Goal: Task Accomplishment & Management: Use online tool/utility

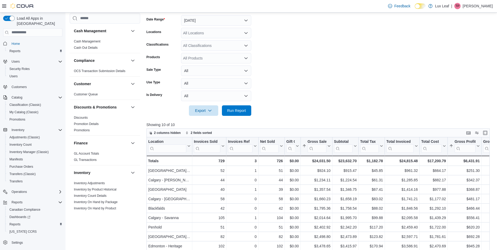
scroll to position [292, 0]
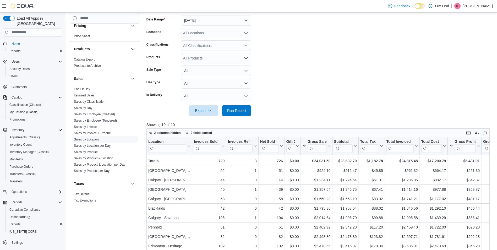
click at [90, 137] on link "Sales by Location" at bounding box center [86, 139] width 25 height 4
click at [92, 138] on link "Sales by Location" at bounding box center [86, 139] width 25 height 4
click at [93, 138] on link "Sales by Location" at bounding box center [86, 139] width 25 height 4
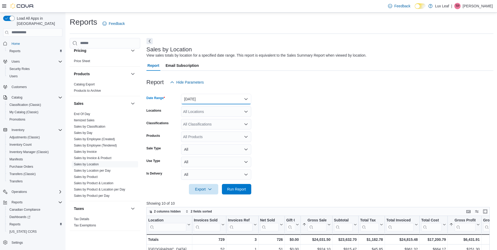
click at [209, 98] on button "[DATE]" at bounding box center [216, 99] width 70 height 10
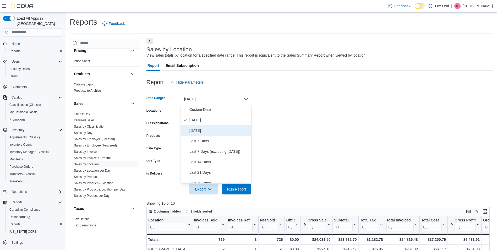
click at [210, 130] on span "[DATE]" at bounding box center [219, 130] width 60 height 6
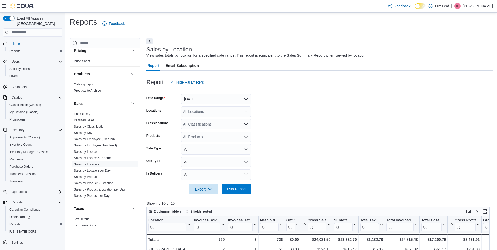
click at [242, 187] on span "Run Report" at bounding box center [236, 188] width 19 height 5
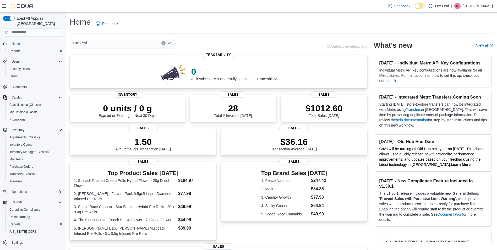
click at [13, 222] on span "Reports" at bounding box center [14, 224] width 11 height 4
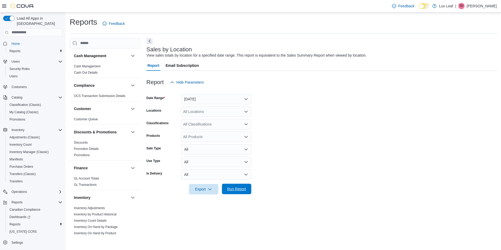
click at [240, 186] on span "Run Report" at bounding box center [236, 188] width 19 height 5
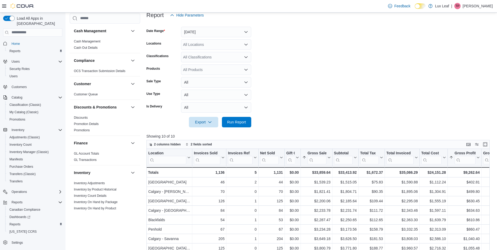
scroll to position [4, 0]
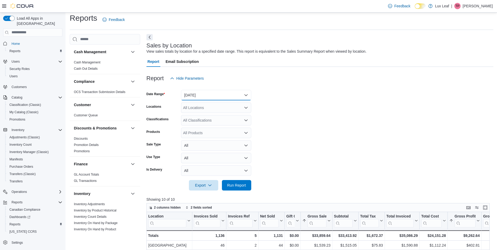
click at [214, 95] on button "[DATE]" at bounding box center [216, 95] width 70 height 10
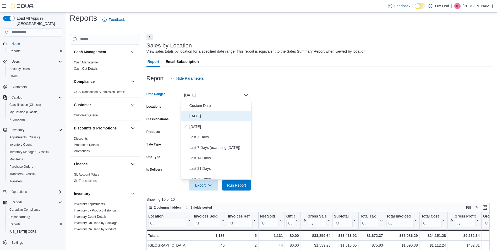
click at [211, 115] on span "[DATE]" at bounding box center [219, 116] width 60 height 6
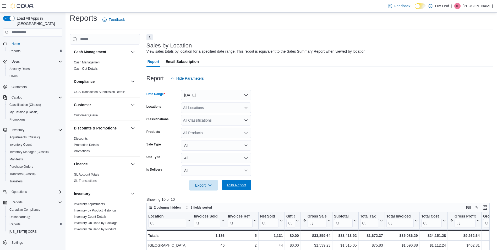
click at [242, 187] on span "Run Report" at bounding box center [236, 185] width 23 height 10
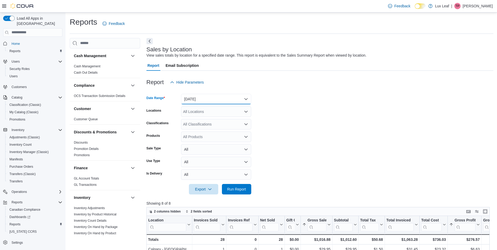
click at [216, 96] on button "[DATE]" at bounding box center [216, 99] width 70 height 10
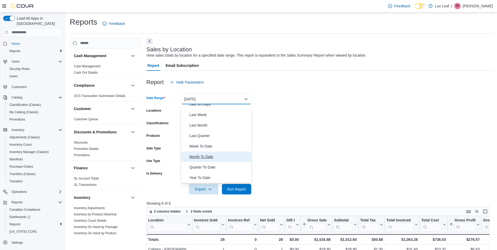
click at [210, 156] on span "Month To Date" at bounding box center [219, 156] width 60 height 6
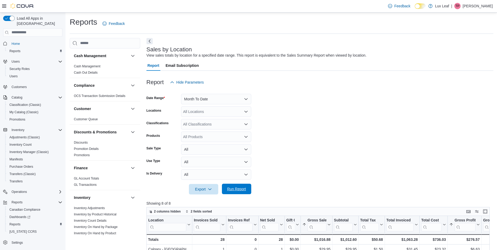
click at [237, 187] on span "Run Report" at bounding box center [236, 188] width 19 height 5
click at [221, 102] on button "Month To Date" at bounding box center [216, 99] width 70 height 10
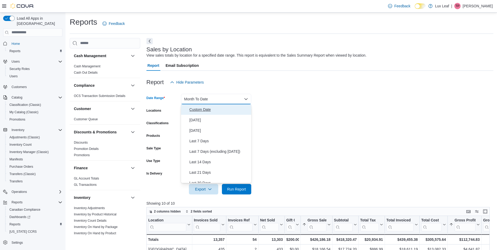
click at [215, 111] on span "Custom Date" at bounding box center [219, 109] width 60 height 6
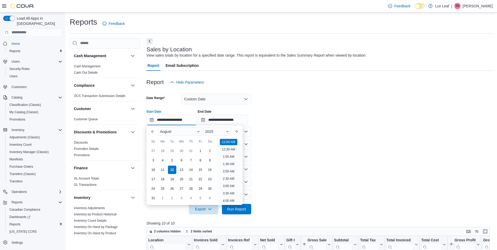
click at [173, 122] on input "**********" at bounding box center [171, 120] width 50 height 10
click at [155, 170] on div "10" at bounding box center [152, 169] width 9 height 9
type input "**********"
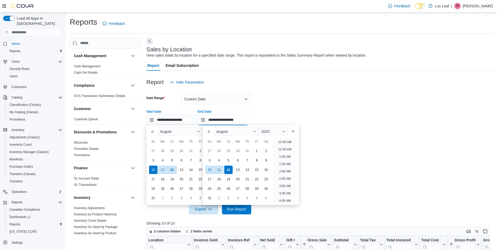
click at [237, 121] on input "**********" at bounding box center [223, 120] width 50 height 10
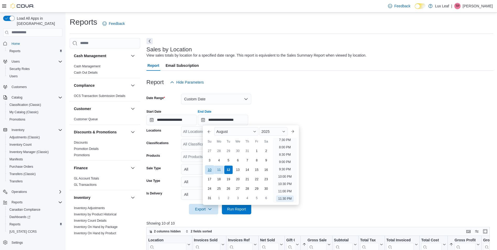
click at [209, 169] on div "10" at bounding box center [209, 169] width 9 height 9
type input "**********"
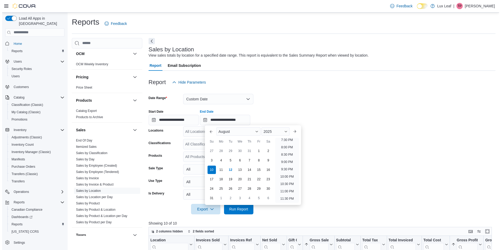
scroll to position [292, 0]
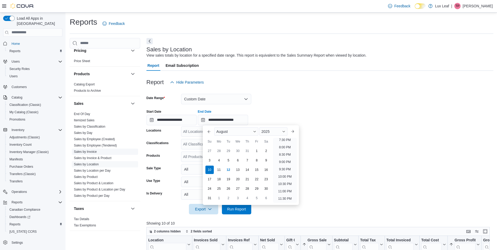
click at [95, 151] on link "Sales by Invoice" at bounding box center [85, 152] width 23 height 4
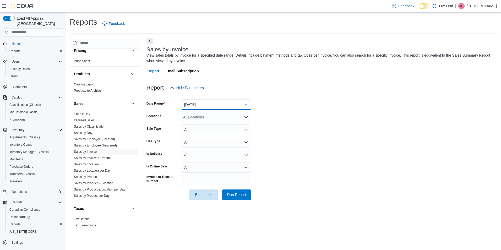
click at [217, 105] on button "[DATE]" at bounding box center [216, 104] width 70 height 10
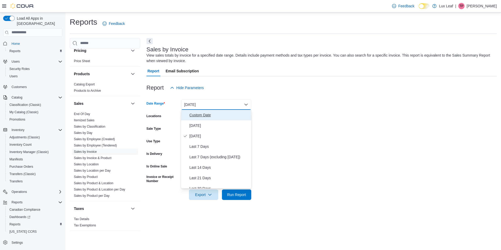
click at [206, 115] on span "Custom Date" at bounding box center [219, 115] width 60 height 6
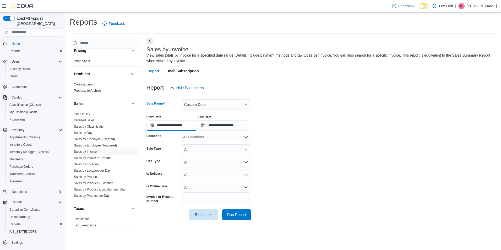
click at [182, 126] on input "**********" at bounding box center [171, 125] width 50 height 10
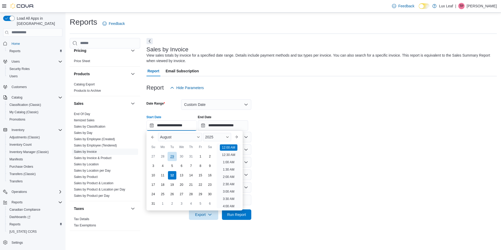
scroll to position [16, 0]
click at [154, 177] on div "10" at bounding box center [152, 174] width 9 height 9
type input "**********"
click at [228, 125] on input "**********" at bounding box center [223, 125] width 50 height 10
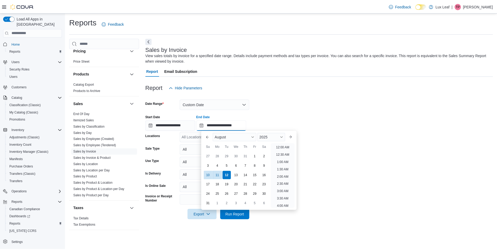
scroll to position [288, 0]
click at [211, 177] on div "10" at bounding box center [209, 174] width 9 height 9
type input "**********"
click at [375, 153] on form "**********" at bounding box center [321, 156] width 350 height 127
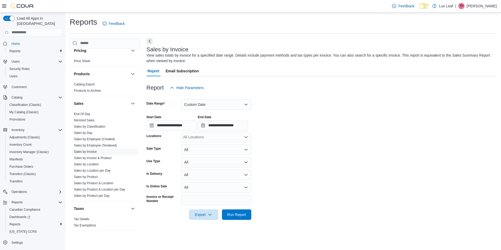
click at [220, 136] on div "All Locations" at bounding box center [216, 137] width 70 height 10
type input "***"
click at [201, 146] on span "Penhold" at bounding box center [198, 145] width 13 height 5
click at [240, 211] on span "Run Report" at bounding box center [236, 214] width 23 height 10
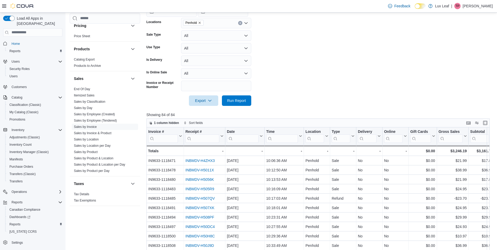
scroll to position [186, 0]
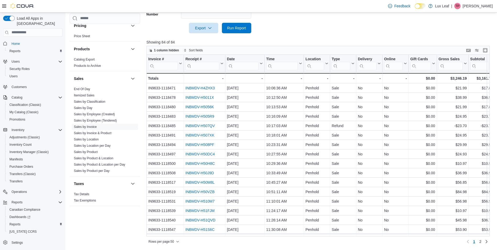
click at [169, 237] on div "Rows per page : 50 Page 1 of 2 1 2" at bounding box center [317, 241] width 343 height 8
click at [169, 243] on span "Rows per page : 50" at bounding box center [160, 241] width 25 height 4
click at [174, 232] on span "100 rows" at bounding box center [170, 231] width 17 height 4
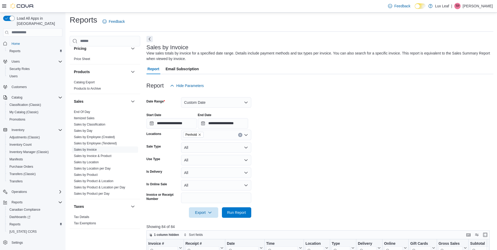
scroll to position [0, 0]
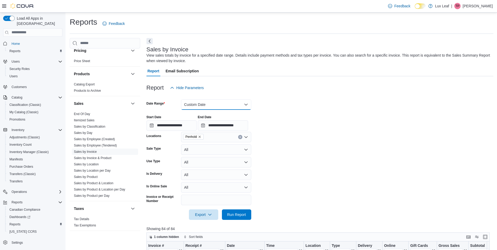
click at [214, 104] on button "Custom Date" at bounding box center [216, 104] width 70 height 10
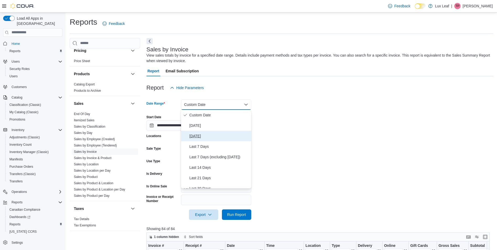
click at [204, 137] on span "[DATE]" at bounding box center [219, 136] width 60 height 6
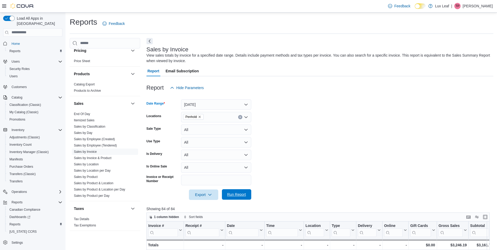
click at [243, 194] on span "Run Report" at bounding box center [236, 194] width 19 height 5
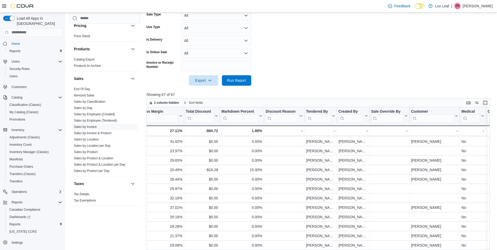
scroll to position [52, 478]
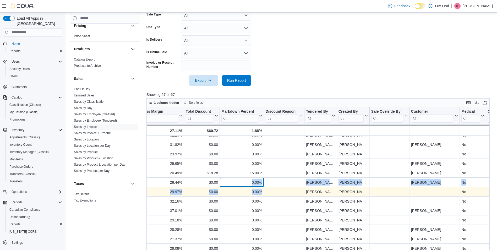
drag, startPoint x: 244, startPoint y: 185, endPoint x: 275, endPoint y: 190, distance: 31.9
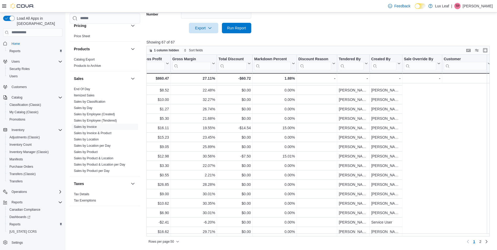
scroll to position [321, 0]
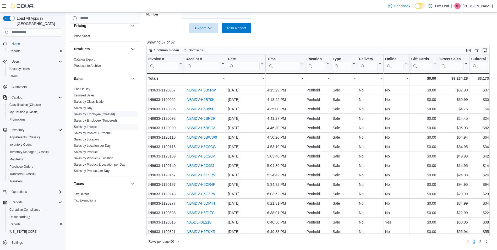
drag, startPoint x: 93, startPoint y: 140, endPoint x: 97, endPoint y: 139, distance: 3.9
click at [93, 140] on link "Sales by Location" at bounding box center [86, 139] width 25 height 4
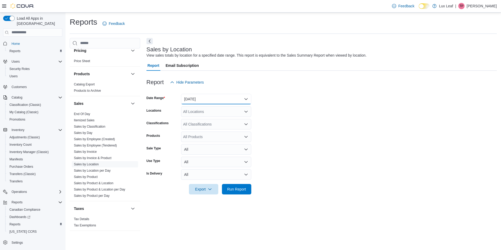
click at [200, 97] on button "[DATE]" at bounding box center [216, 99] width 70 height 10
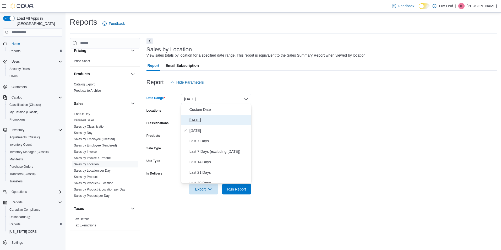
click at [199, 119] on span "[DATE]" at bounding box center [219, 120] width 60 height 6
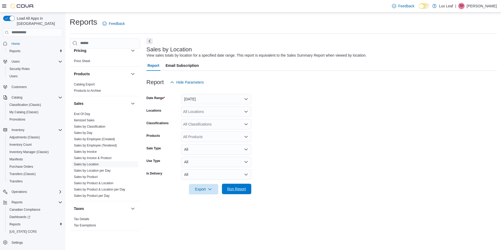
click at [241, 188] on span "Run Report" at bounding box center [236, 188] width 19 height 5
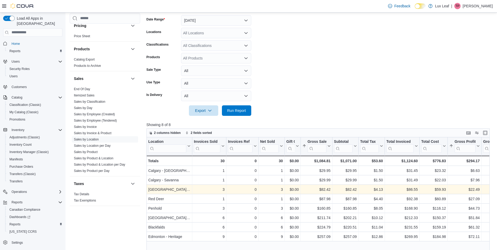
scroll to position [131, 0]
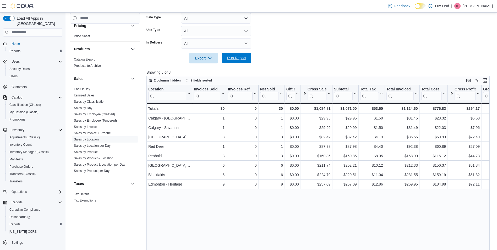
click at [232, 57] on span "Run Report" at bounding box center [236, 57] width 19 height 5
click at [235, 56] on span "Run Report" at bounding box center [236, 57] width 19 height 5
